Goal: Information Seeking & Learning: Learn about a topic

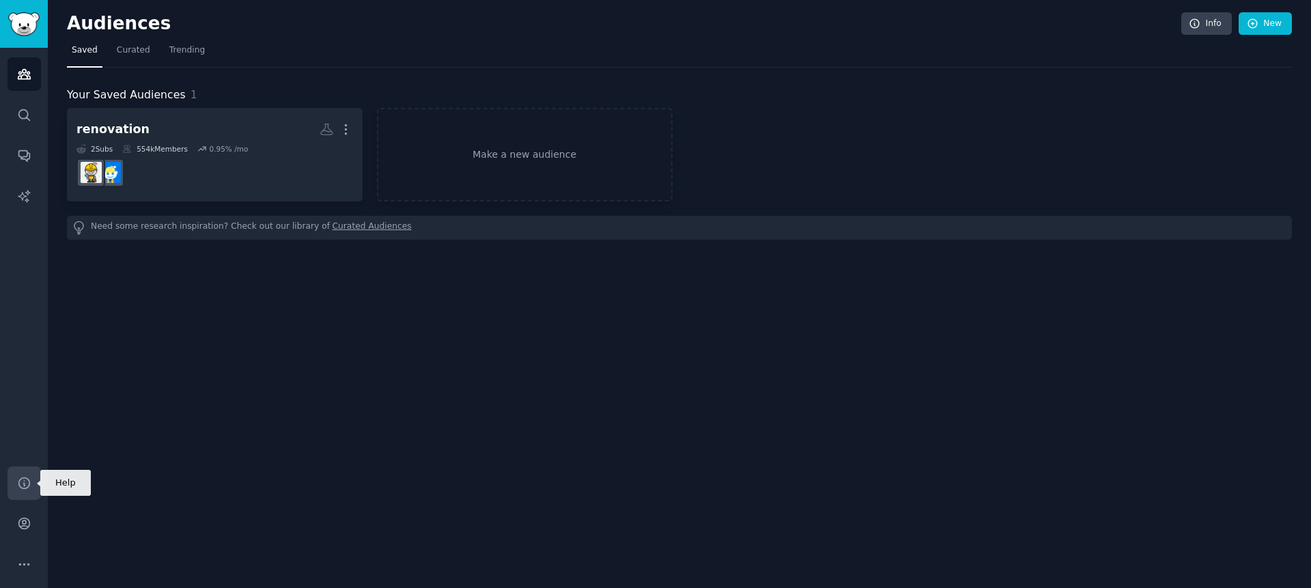
click at [22, 478] on icon "Sidebar" at bounding box center [24, 483] width 14 height 14
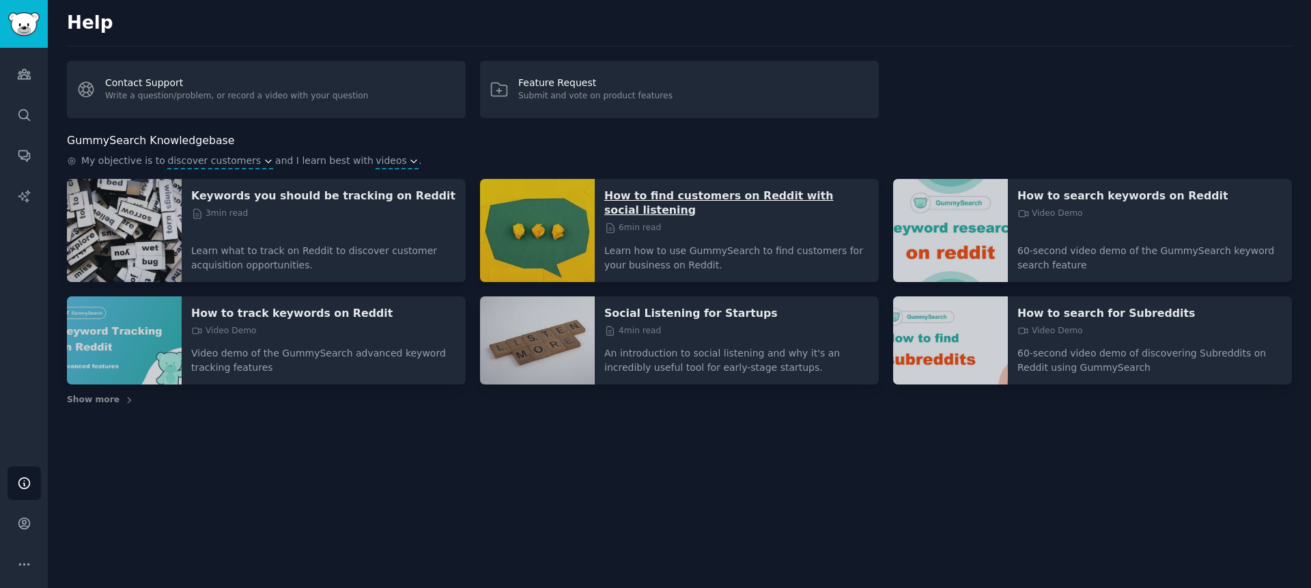
click at [695, 199] on p "How to find customers on Reddit with social listening" at bounding box center [736, 202] width 265 height 29
click at [618, 208] on p "How to find customers on Reddit with social listening" at bounding box center [736, 202] width 265 height 29
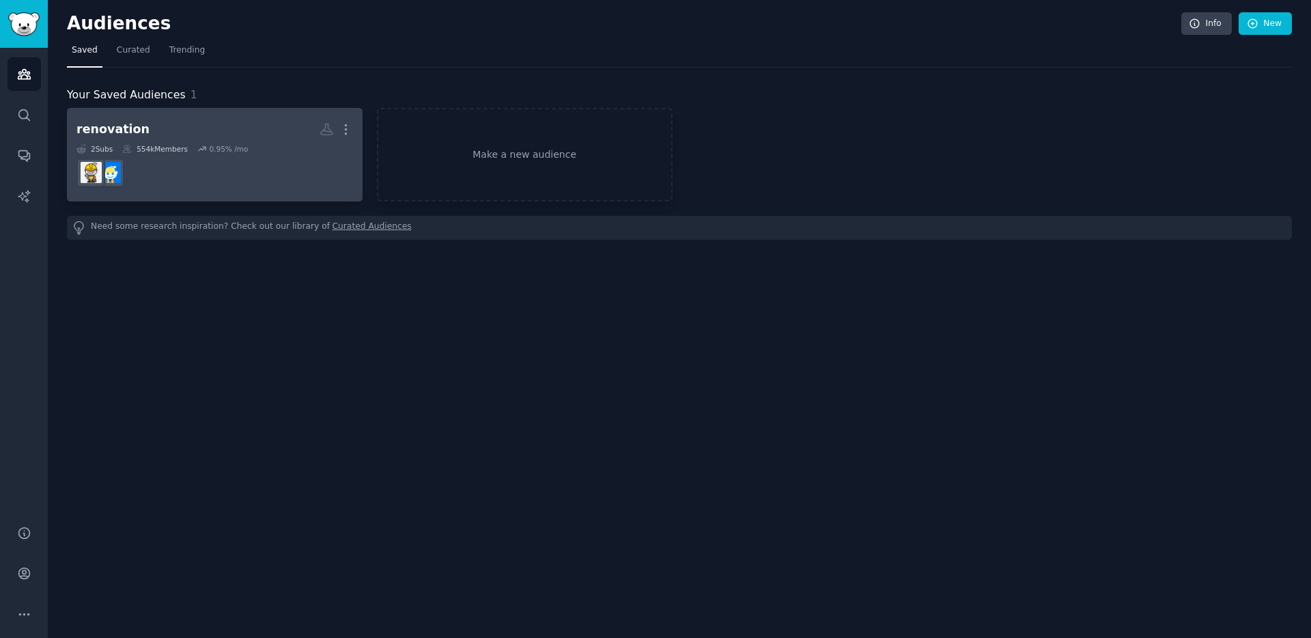
click at [126, 132] on div "renovation" at bounding box center [112, 129] width 73 height 17
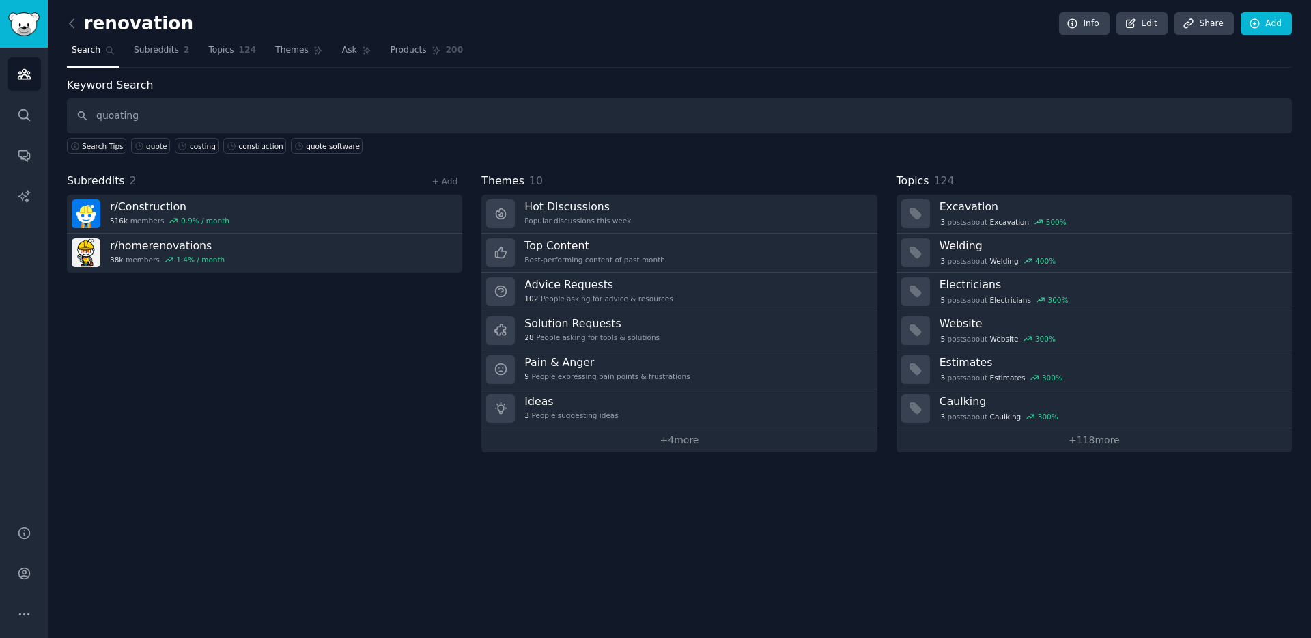
type input "quoating"
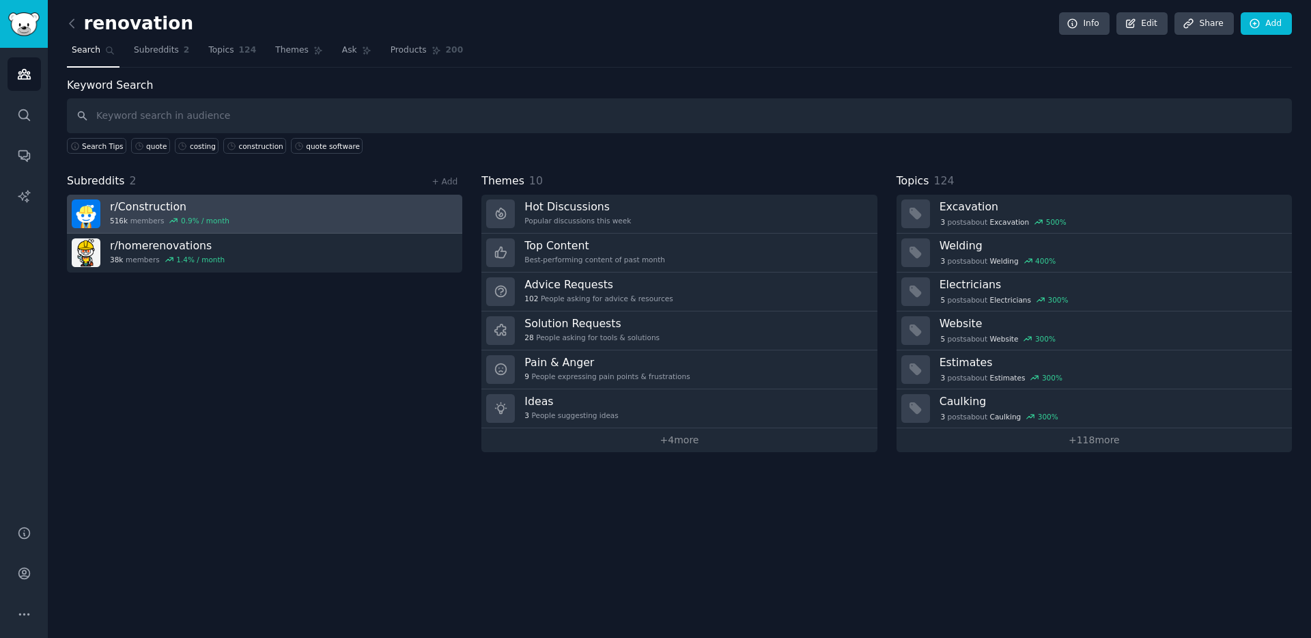
click at [141, 208] on h3 "r/ Construction" at bounding box center [170, 206] width 120 height 14
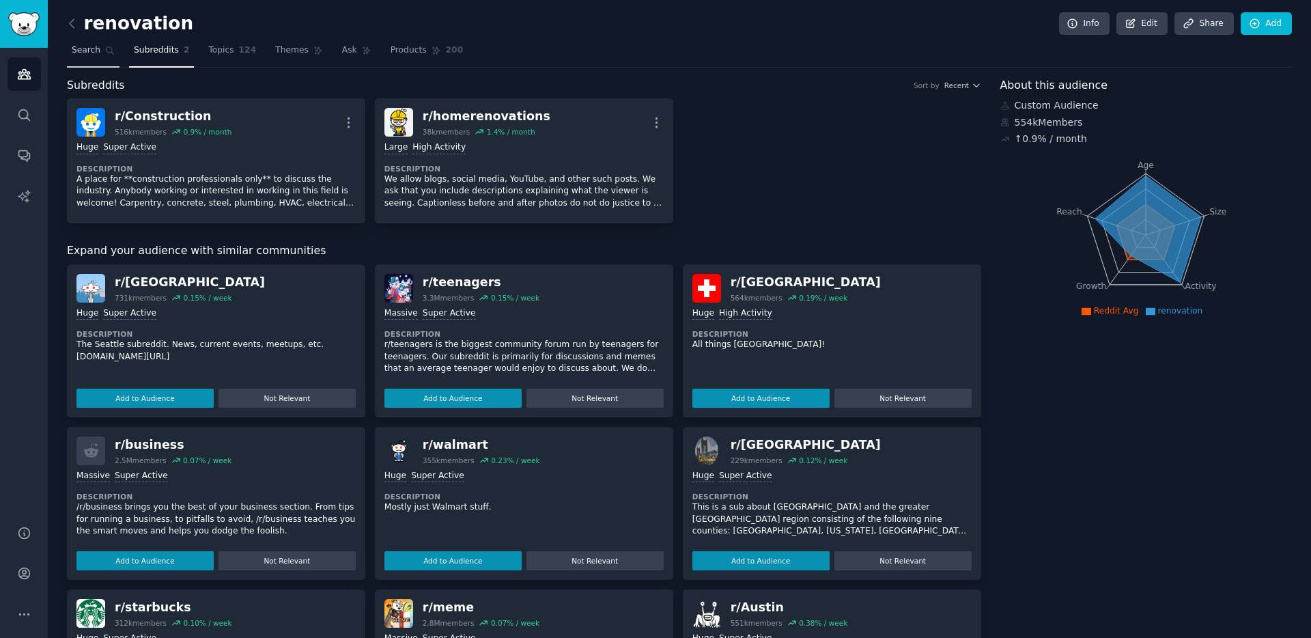
click at [104, 59] on link "Search" at bounding box center [93, 54] width 53 height 28
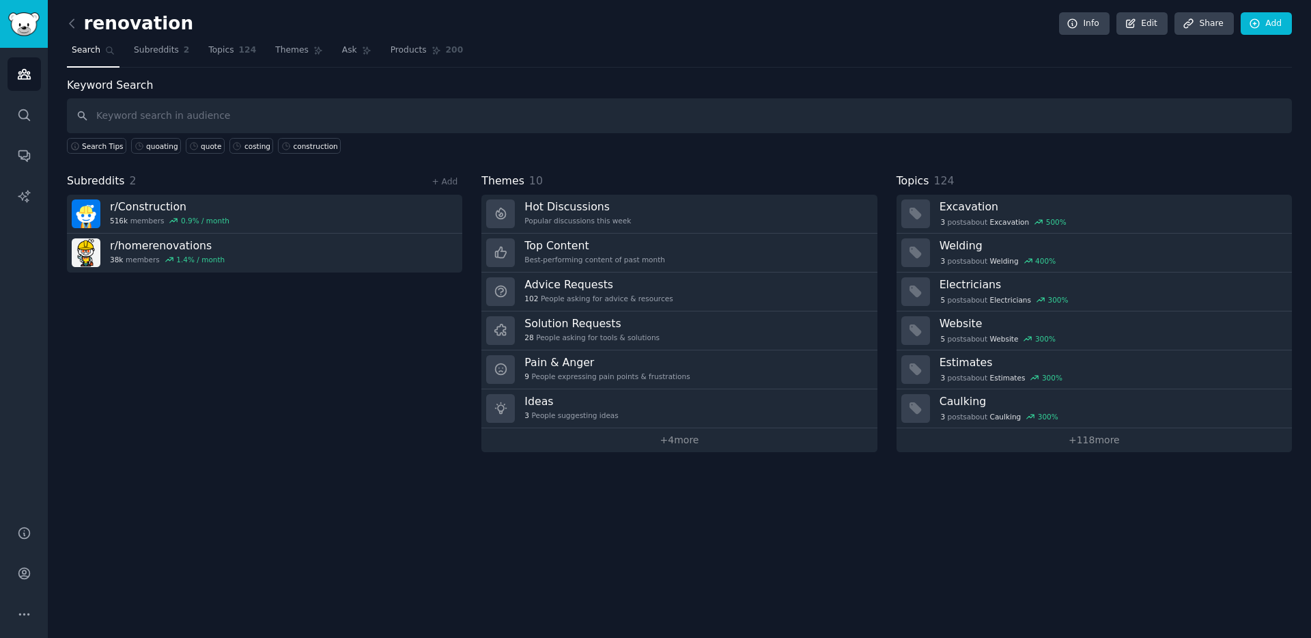
click at [161, 106] on input "text" at bounding box center [679, 115] width 1225 height 35
type input "price"
click at [1058, 20] on div "Info Edit Share Add" at bounding box center [1172, 23] width 240 height 23
click at [1064, 20] on link "Info" at bounding box center [1084, 23] width 51 height 23
click at [358, 57] on link "Ask" at bounding box center [356, 54] width 39 height 28
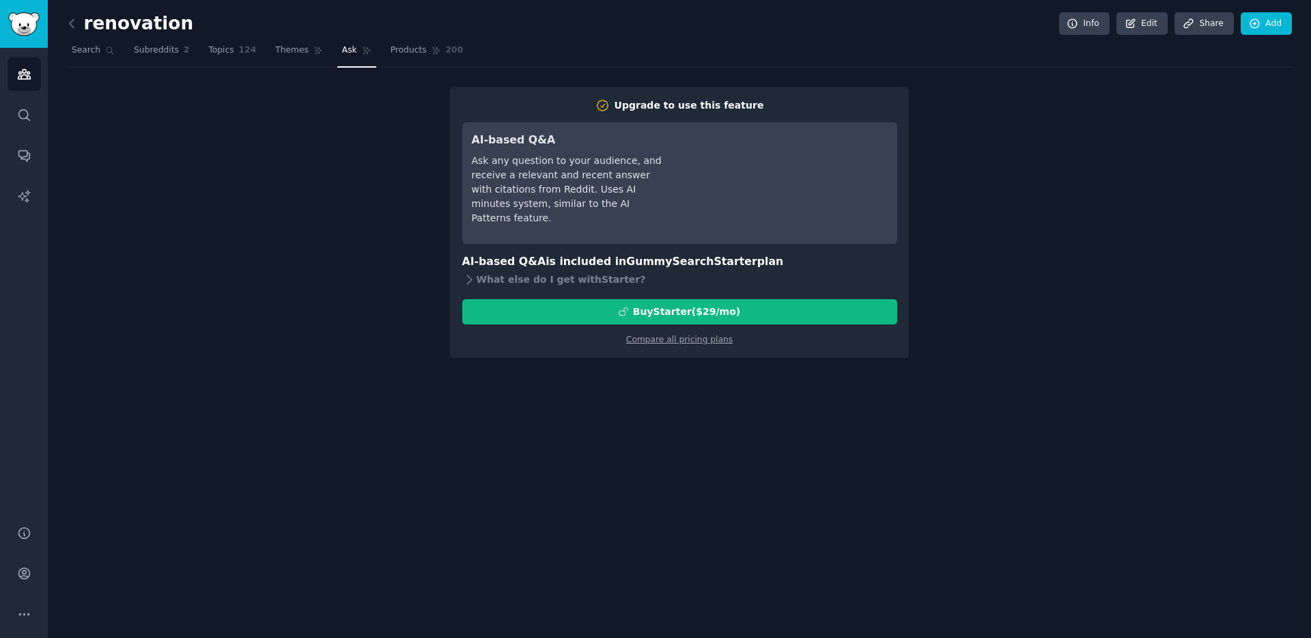
click at [619, 177] on div "Ask any question to your audience, and receive a relevant and recent answer wit…" at bounding box center [568, 190] width 192 height 72
click at [655, 212] on div "AI-based Q&A Ask any question to your audience, and receive a relevant and rece…" at bounding box center [568, 183] width 192 height 102
click at [388, 239] on div "Upgrade to use this feature AI-based Q&A Ask any question to your audience, and…" at bounding box center [679, 222] width 1225 height 271
click at [411, 66] on link "Products 200" at bounding box center [427, 54] width 82 height 28
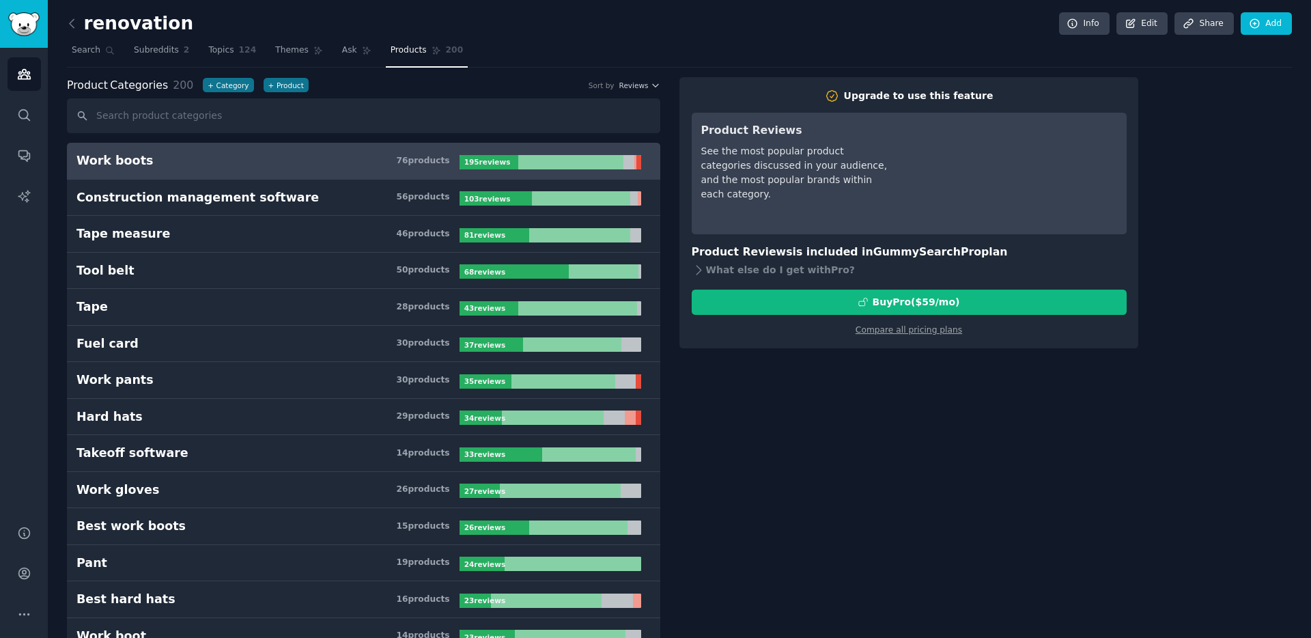
click at [406, 55] on span "Products" at bounding box center [409, 50] width 36 height 12
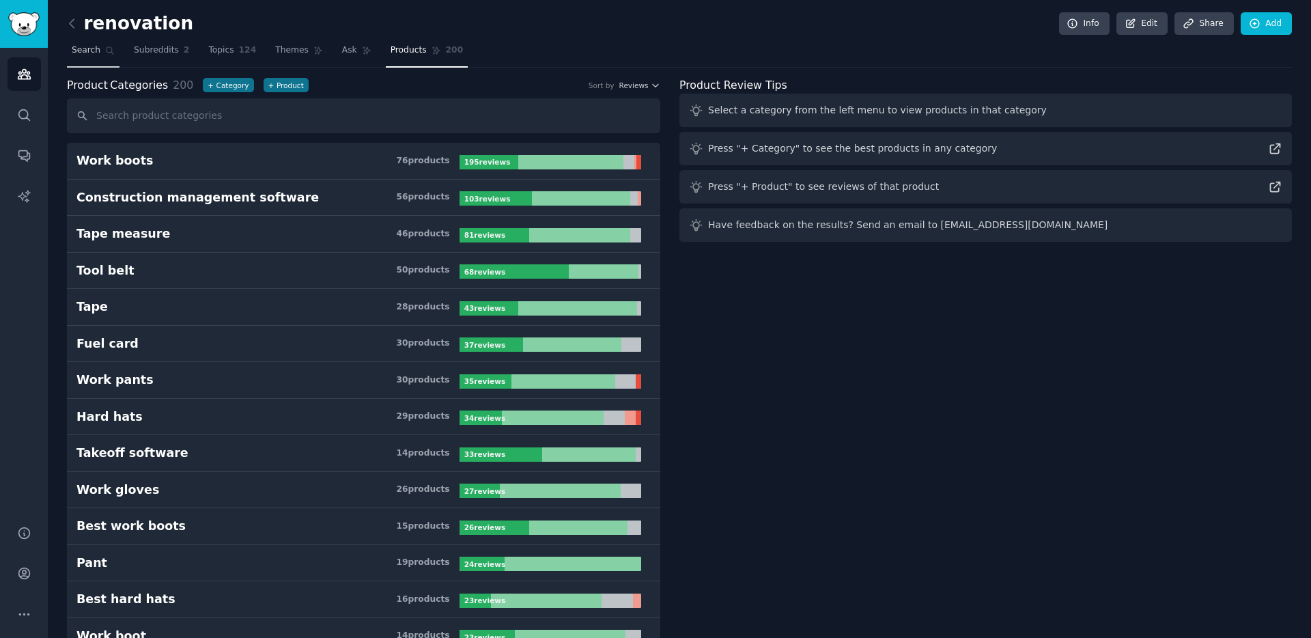
click at [96, 53] on span "Search" at bounding box center [86, 50] width 29 height 12
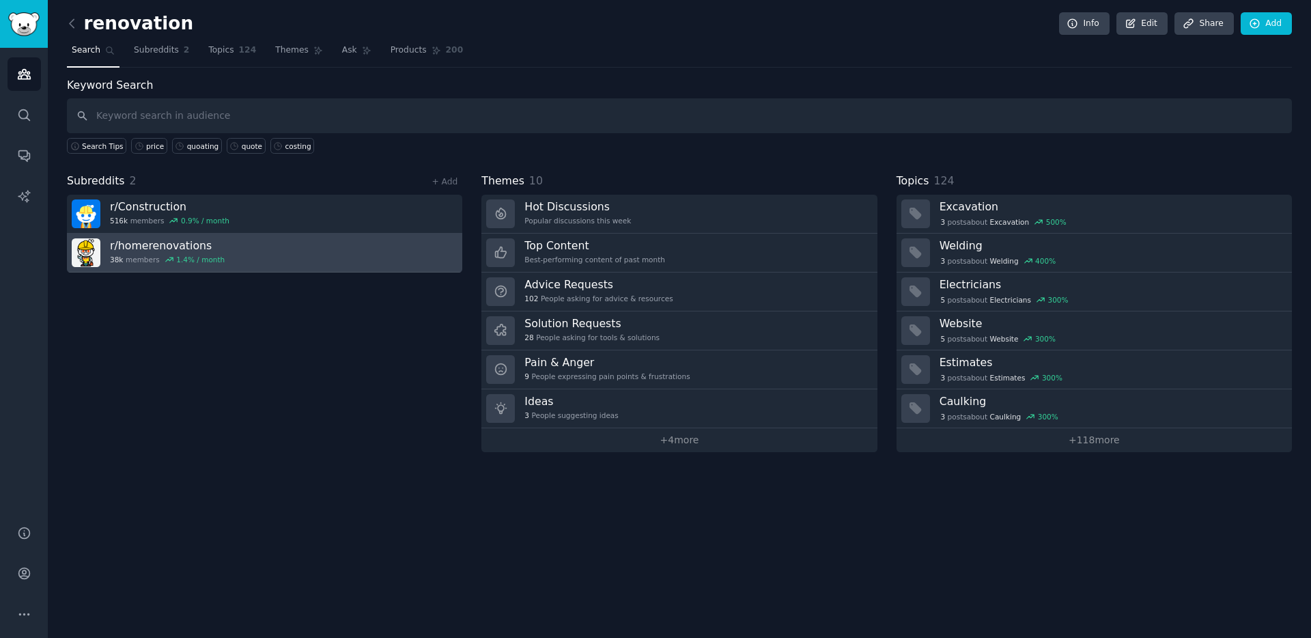
click at [146, 251] on h3 "r/ homerenovations" at bounding box center [167, 245] width 115 height 14
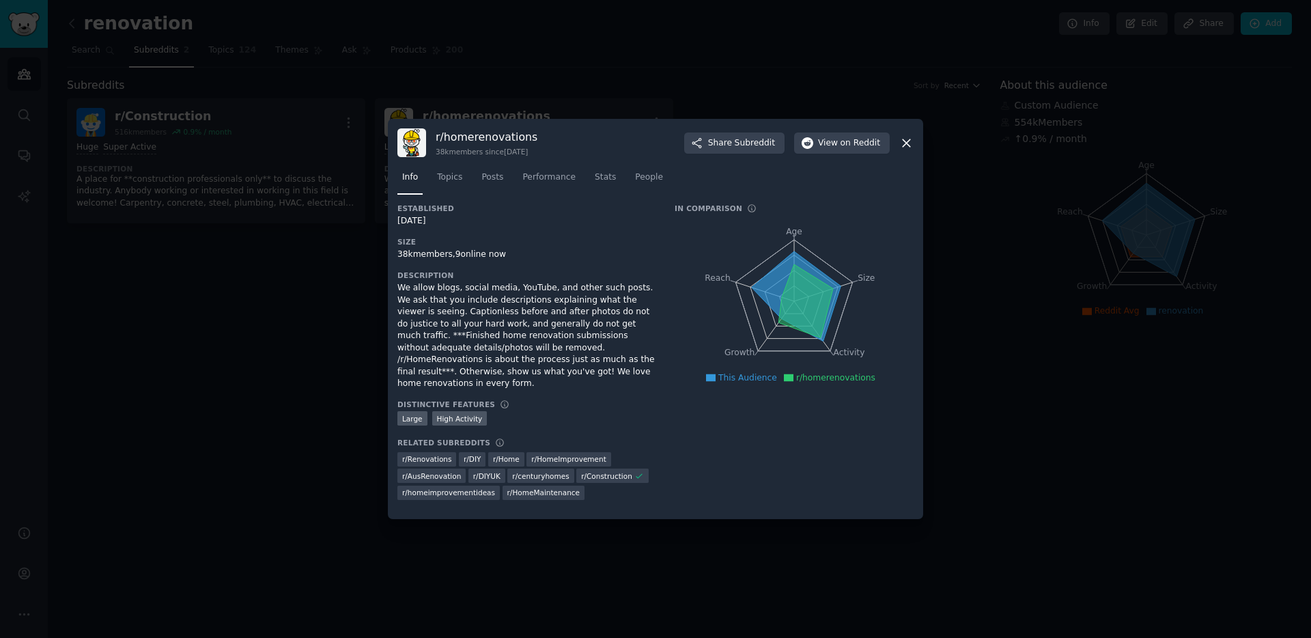
click at [165, 257] on div at bounding box center [655, 319] width 1311 height 638
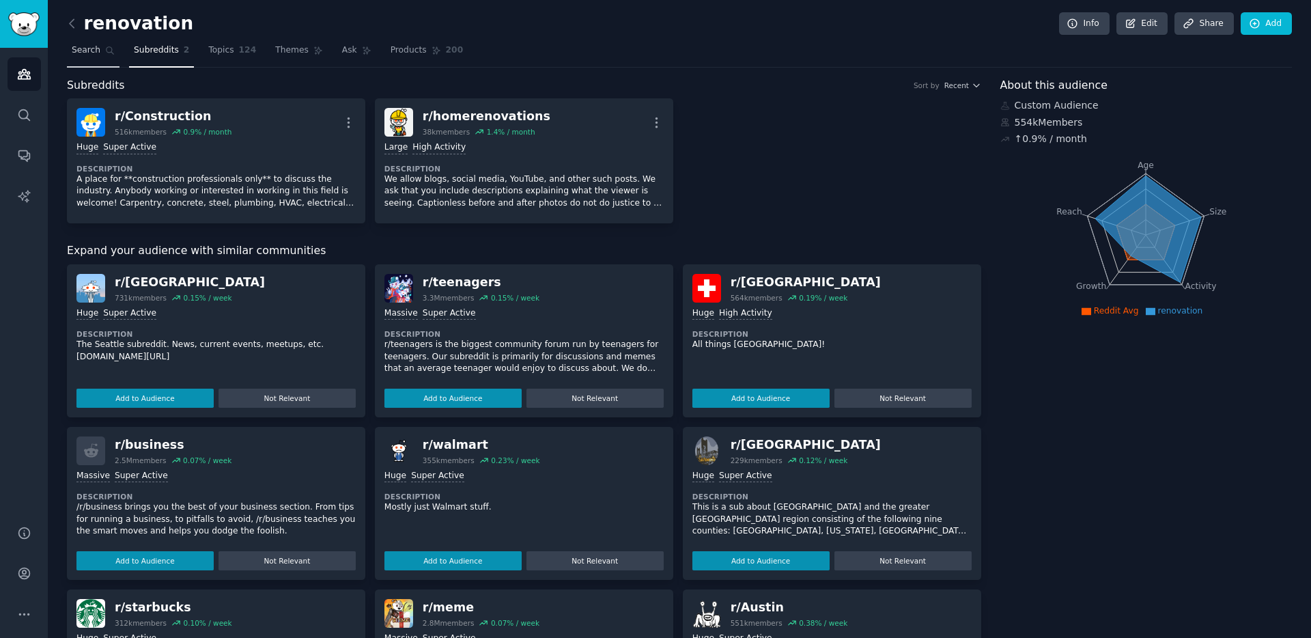
click at [111, 56] on link "Search" at bounding box center [93, 54] width 53 height 28
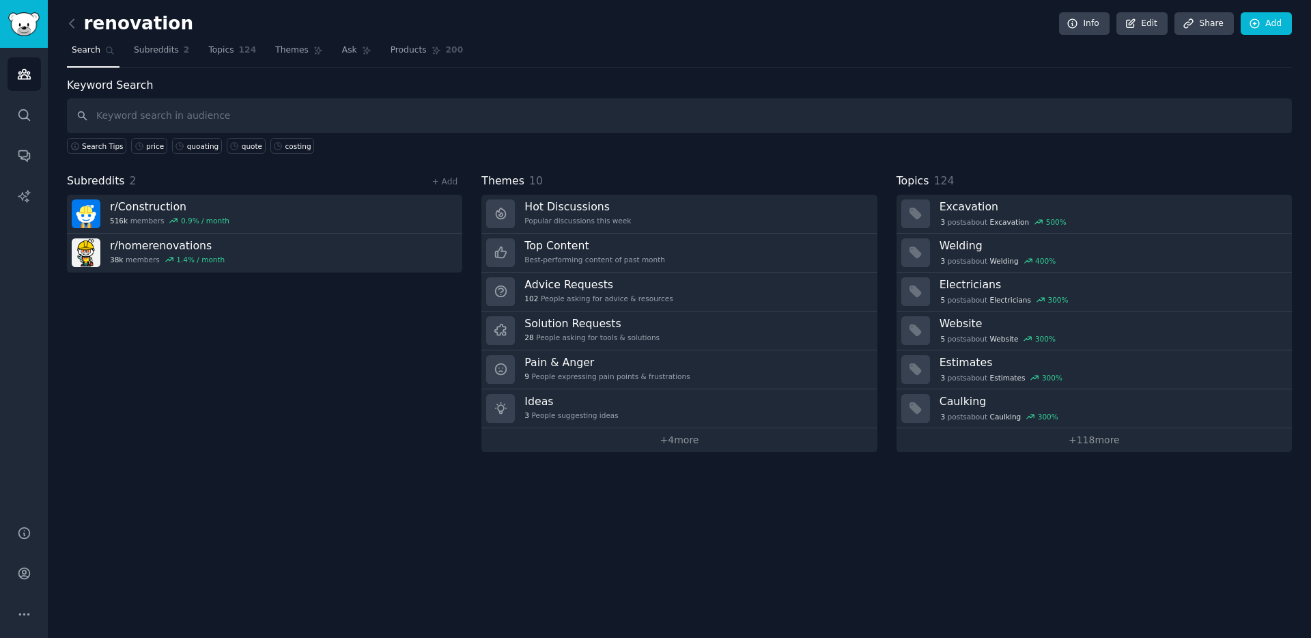
click at [121, 103] on input "text" at bounding box center [679, 115] width 1225 height 35
click at [126, 111] on input "text" at bounding box center [679, 115] width 1225 height 35
type input "costing"
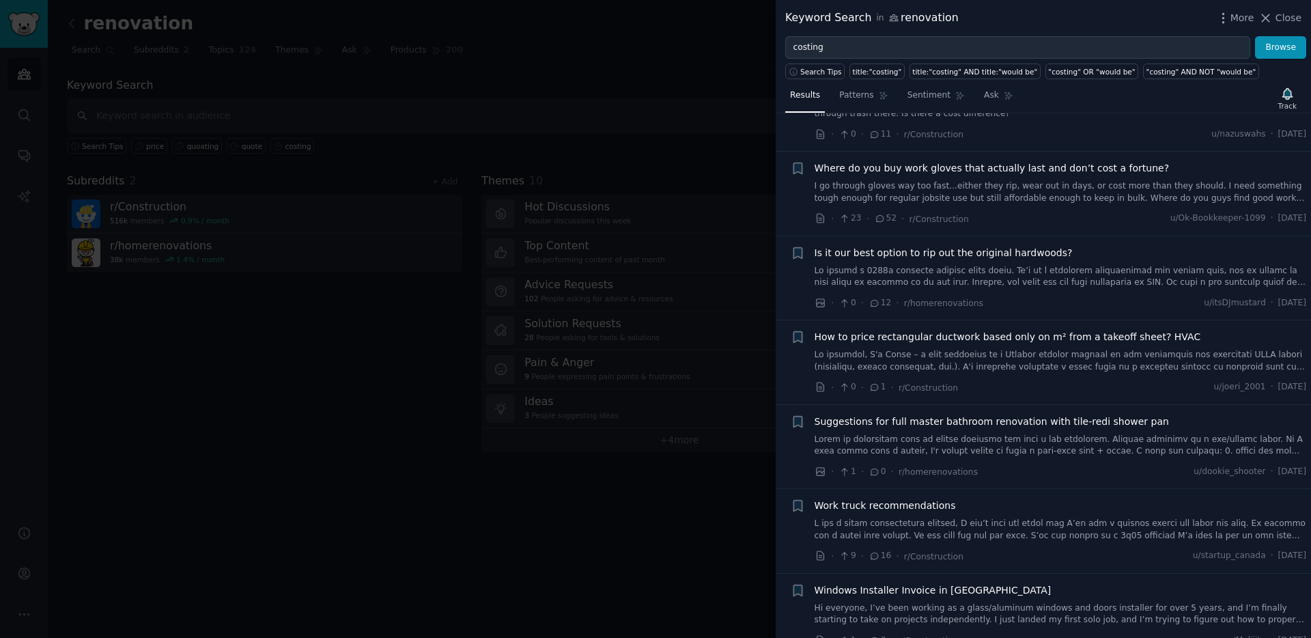
scroll to position [1660, 0]
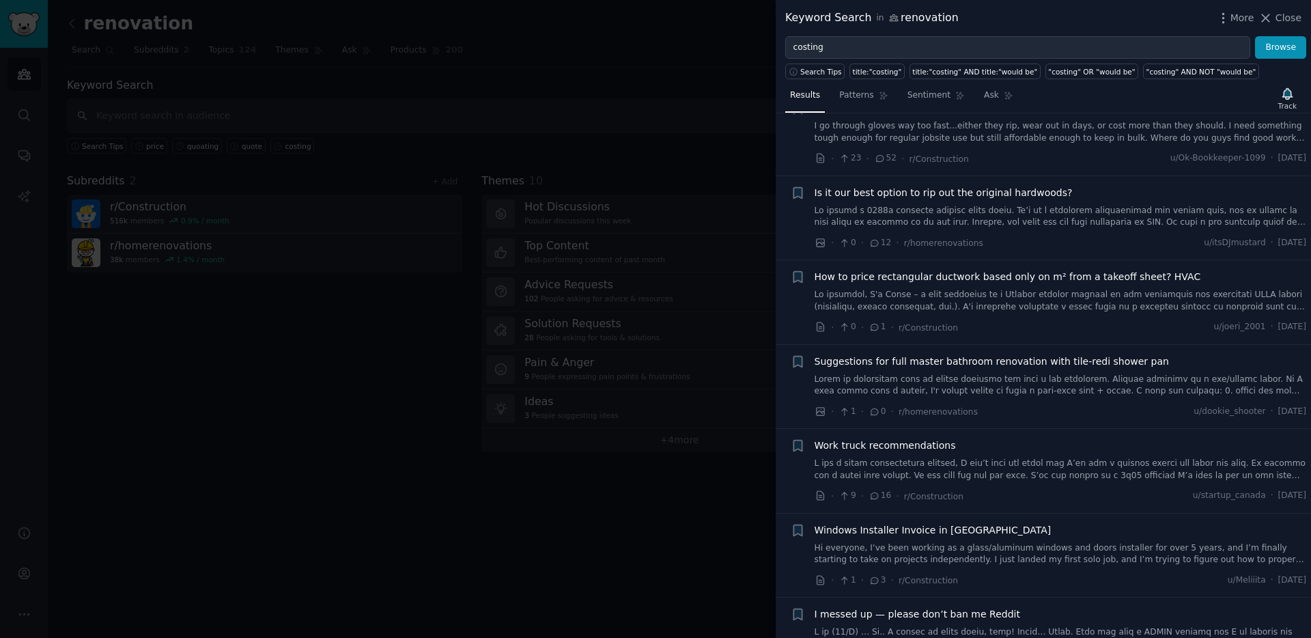
click at [355, 273] on div at bounding box center [655, 319] width 1311 height 638
